Goal: Task Accomplishment & Management: Manage account settings

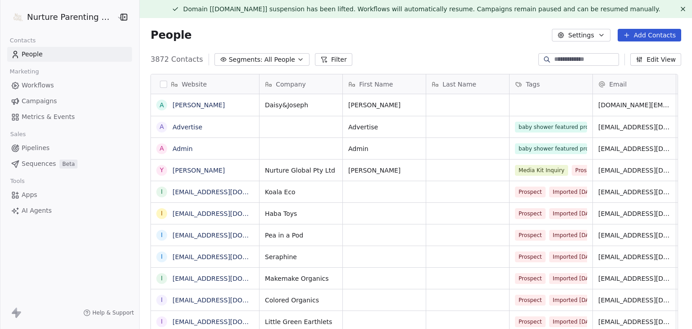
scroll to position [282, 542]
click at [51, 19] on html "Nurture Parenting Magazine Contacts People Marketing Workflows Campaigns Metric…" at bounding box center [346, 164] width 692 height 329
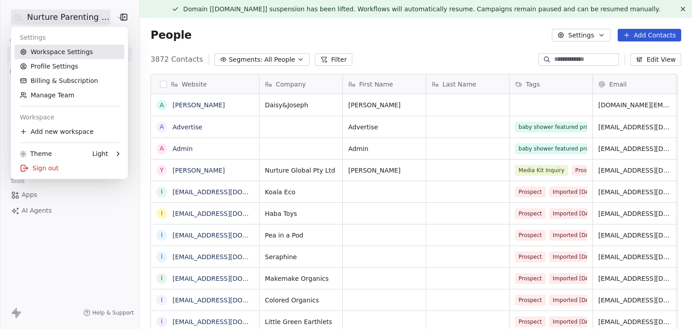
click at [55, 49] on link "Workspace Settings" at bounding box center [69, 52] width 110 height 14
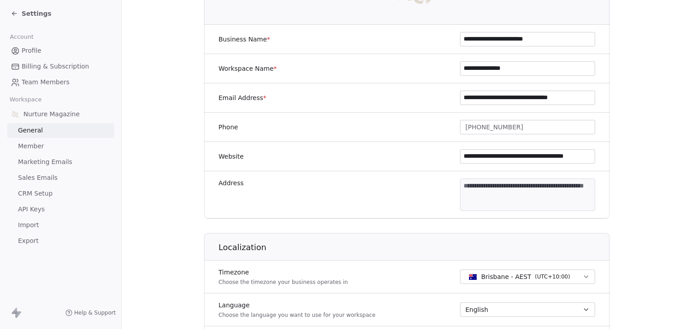
scroll to position [135, 0]
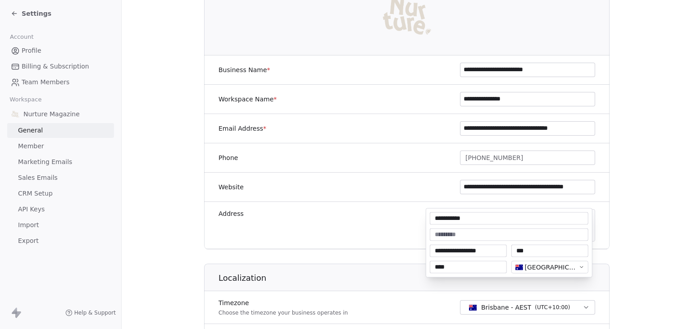
click at [522, 234] on body "**********" at bounding box center [346, 164] width 692 height 329
click at [137, 200] on html "**********" at bounding box center [346, 164] width 692 height 329
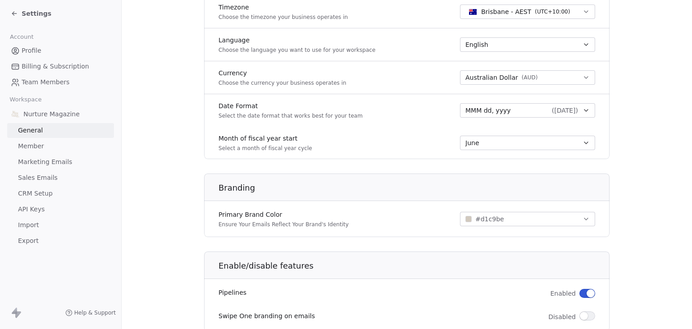
scroll to position [441, 0]
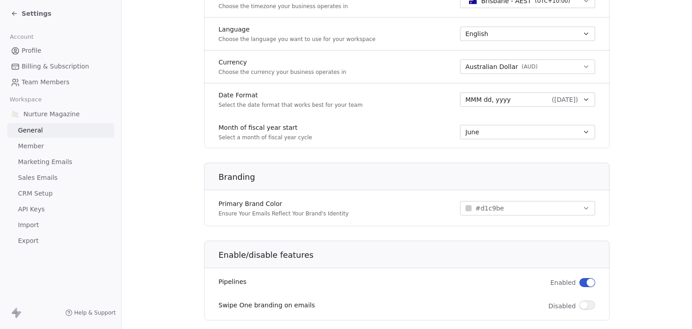
click at [54, 180] on link "Sales Emails" at bounding box center [60, 177] width 107 height 15
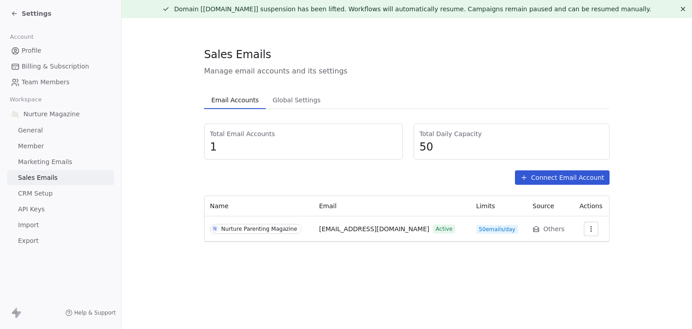
click at [591, 227] on icon "button" at bounding box center [590, 228] width 7 height 7
click at [25, 12] on html "Settings Account Profile Billing & Subscription Team Members Workspace Nurture …" at bounding box center [346, 164] width 692 height 329
click at [25, 14] on span "Settings" at bounding box center [37, 13] width 30 height 9
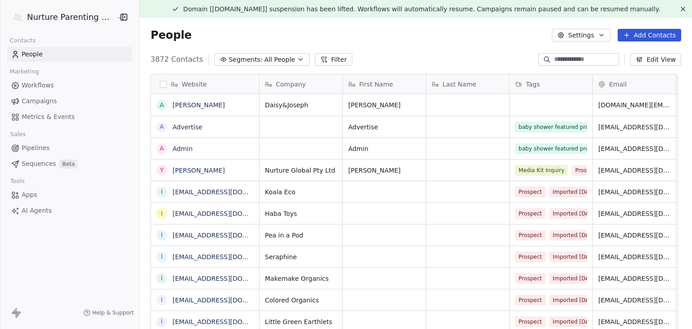
scroll to position [282, 542]
click at [49, 20] on html "Nurture Parenting Magazine Contacts People Marketing Workflows Campaigns Metric…" at bounding box center [346, 164] width 692 height 329
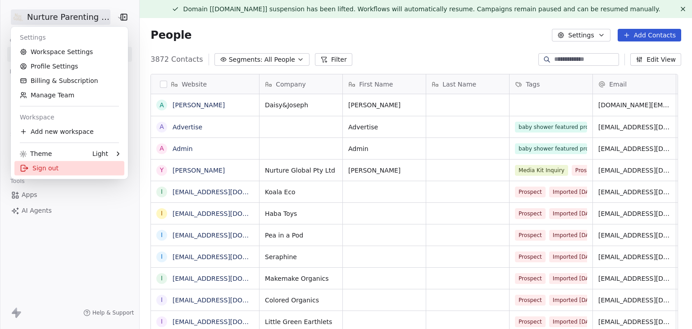
click at [62, 171] on div "Sign out" at bounding box center [69, 168] width 110 height 14
